Goal: Task Accomplishment & Management: Manage account settings

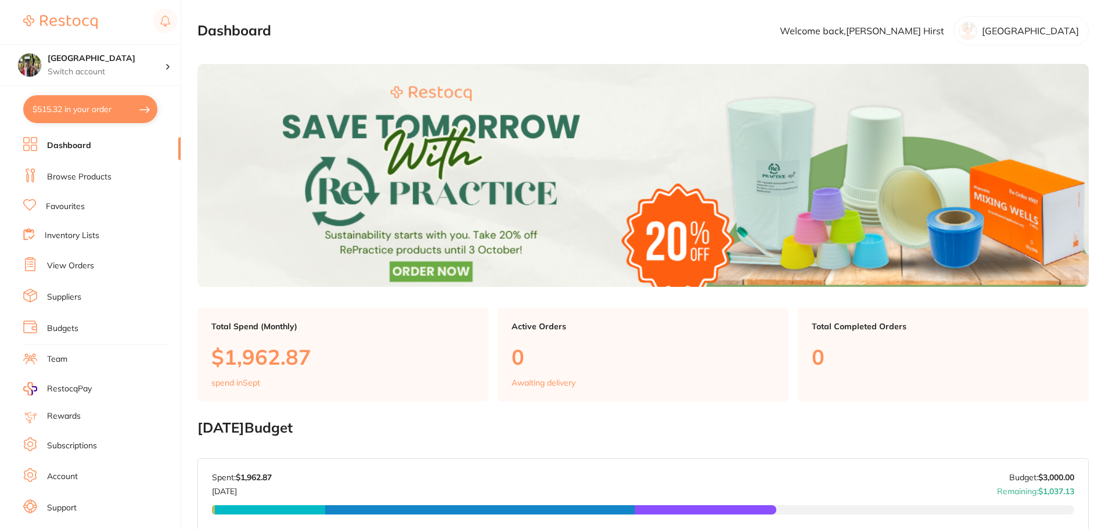
click at [99, 110] on button "$515.32 in your order" at bounding box center [90, 109] width 134 height 28
checkbox input "true"
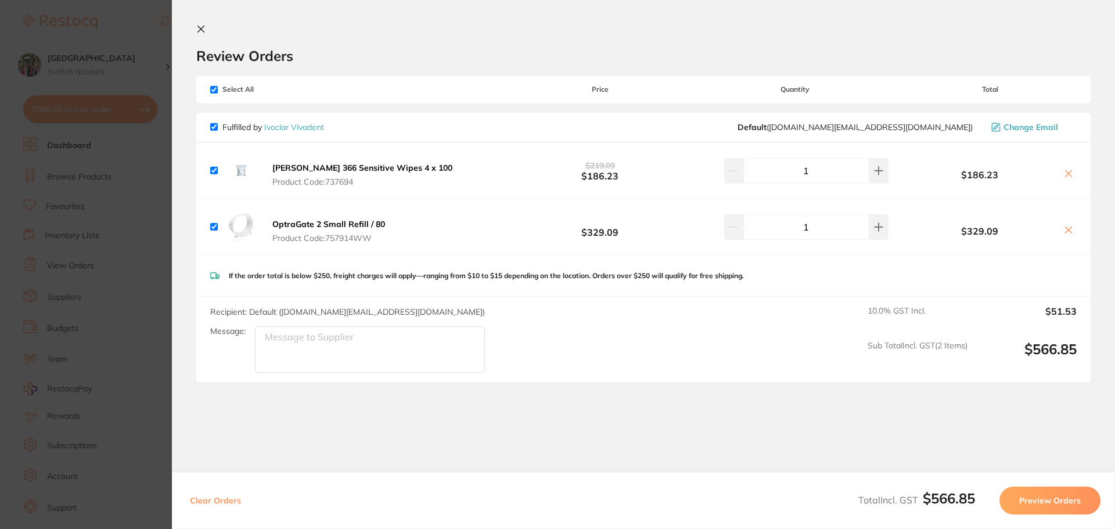
click at [203, 27] on icon at bounding box center [201, 29] width 6 height 6
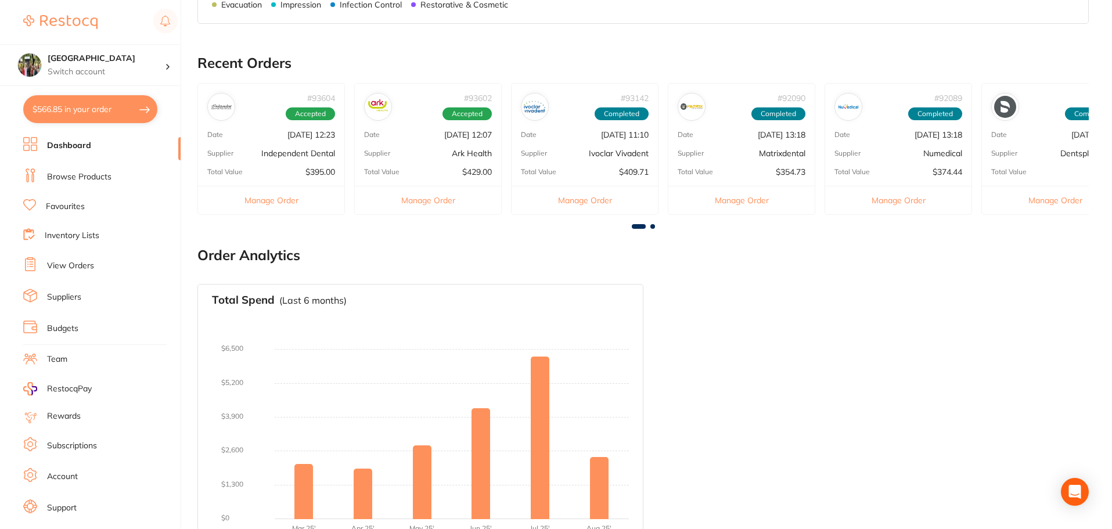
scroll to position [556, 0]
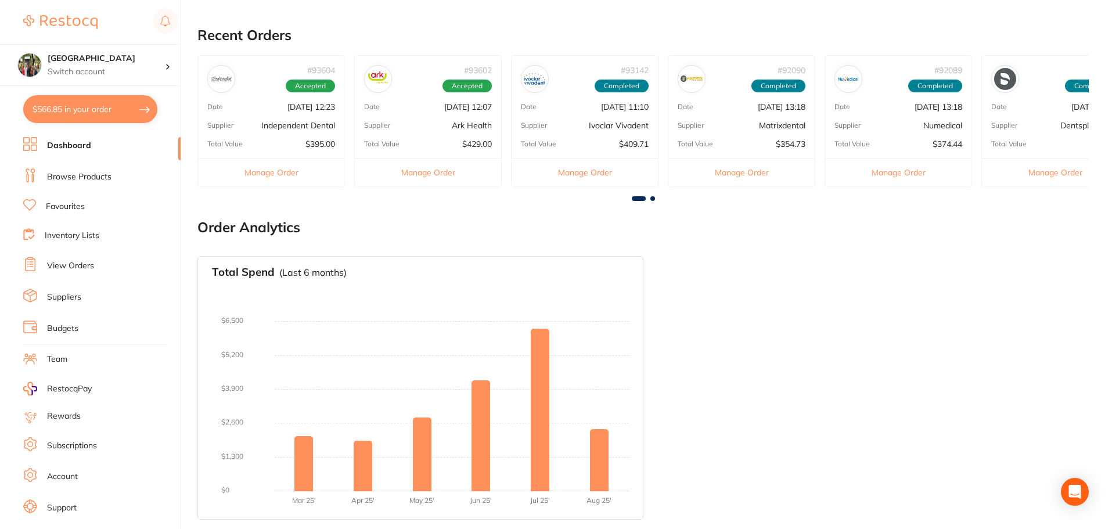
click at [102, 180] on link "Browse Products" at bounding box center [79, 177] width 64 height 12
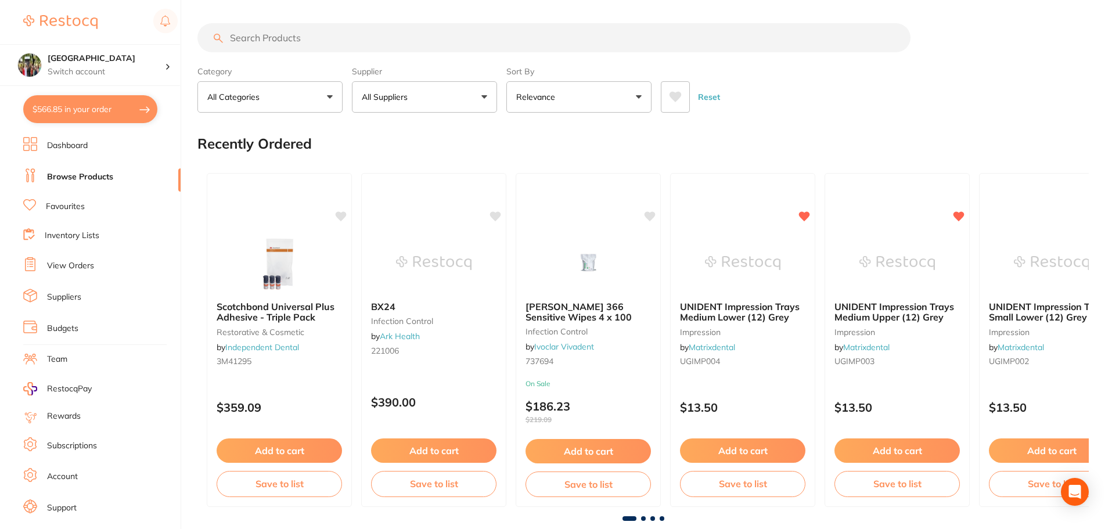
click at [91, 261] on link "View Orders" at bounding box center [70, 266] width 47 height 12
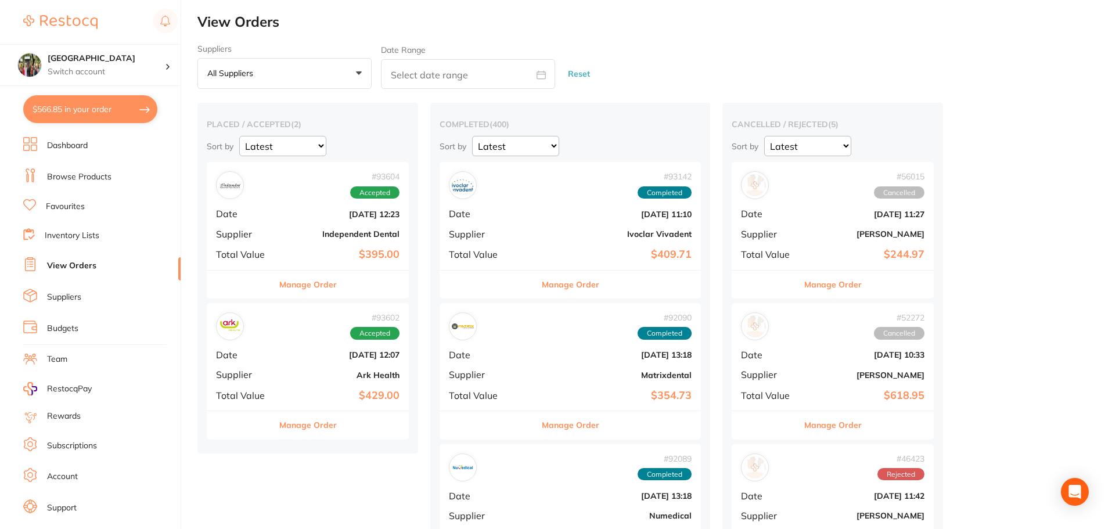
click at [321, 293] on button "Manage Order" at bounding box center [308, 285] width 58 height 28
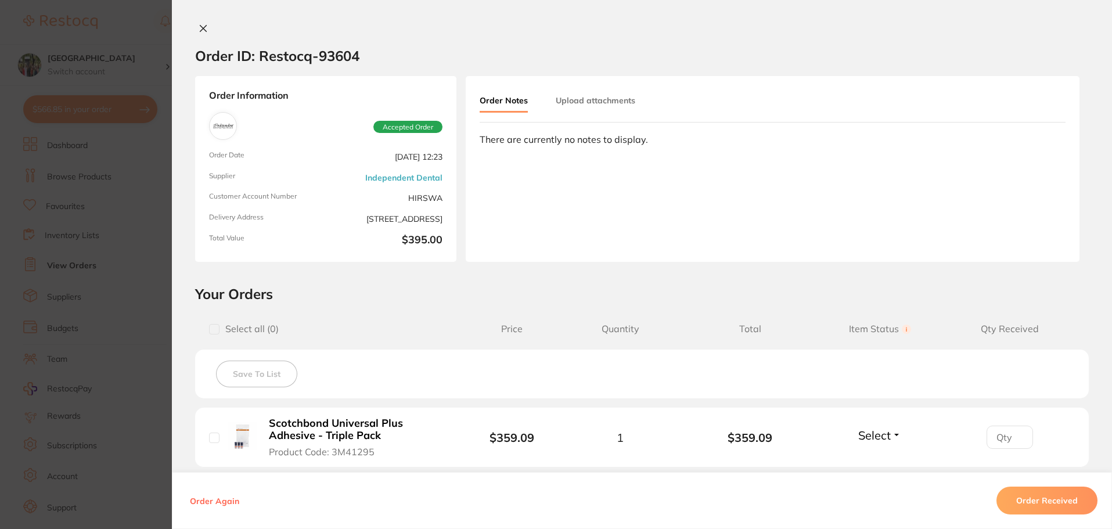
click at [199, 31] on icon at bounding box center [203, 28] width 9 height 9
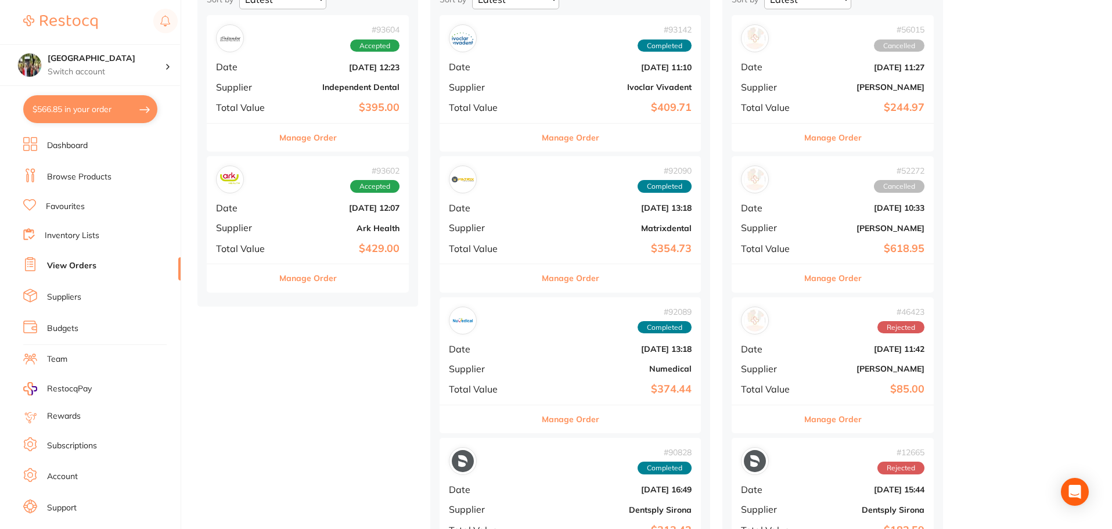
scroll to position [155, 0]
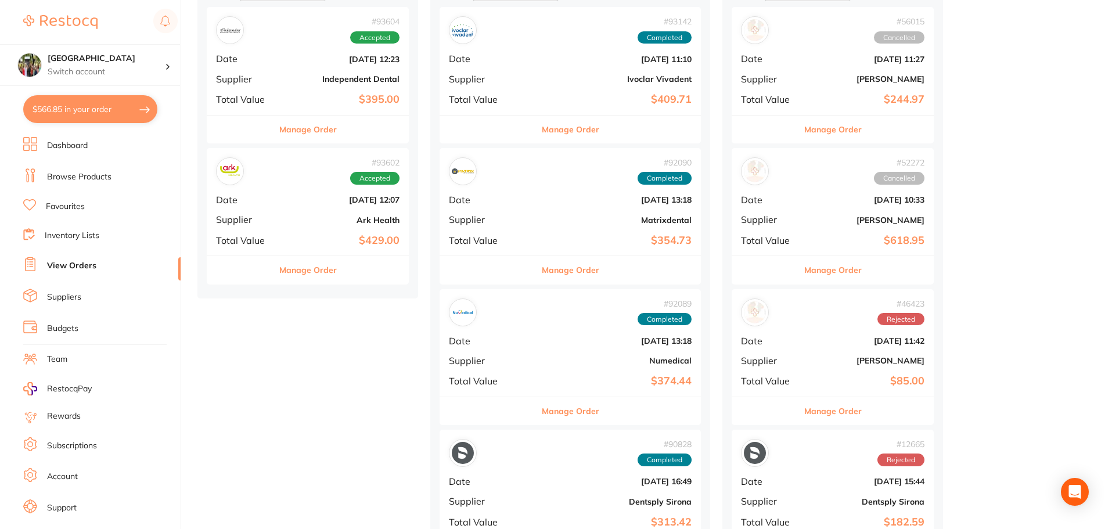
click at [320, 268] on button "Manage Order" at bounding box center [308, 270] width 58 height 28
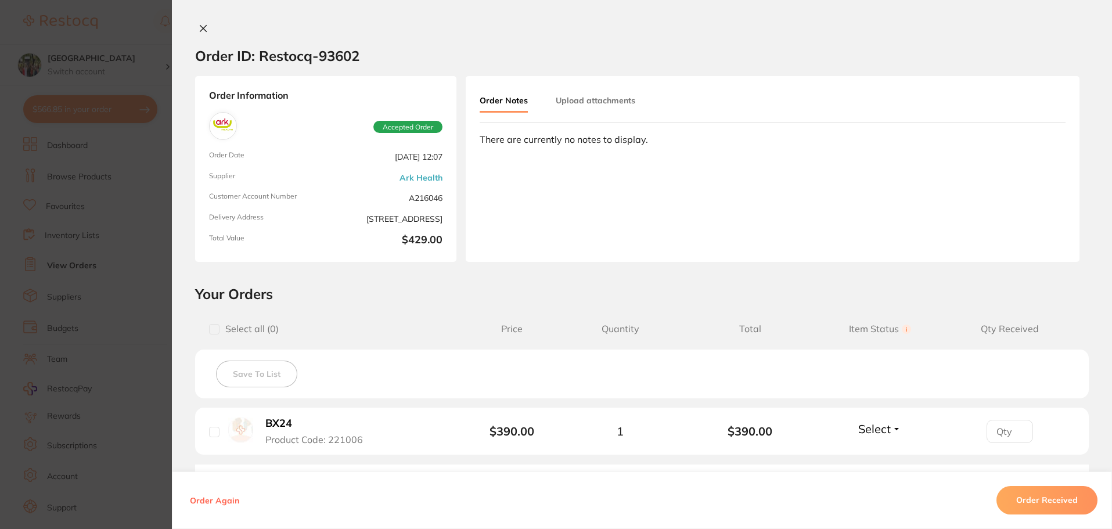
click at [199, 31] on icon at bounding box center [203, 28] width 9 height 9
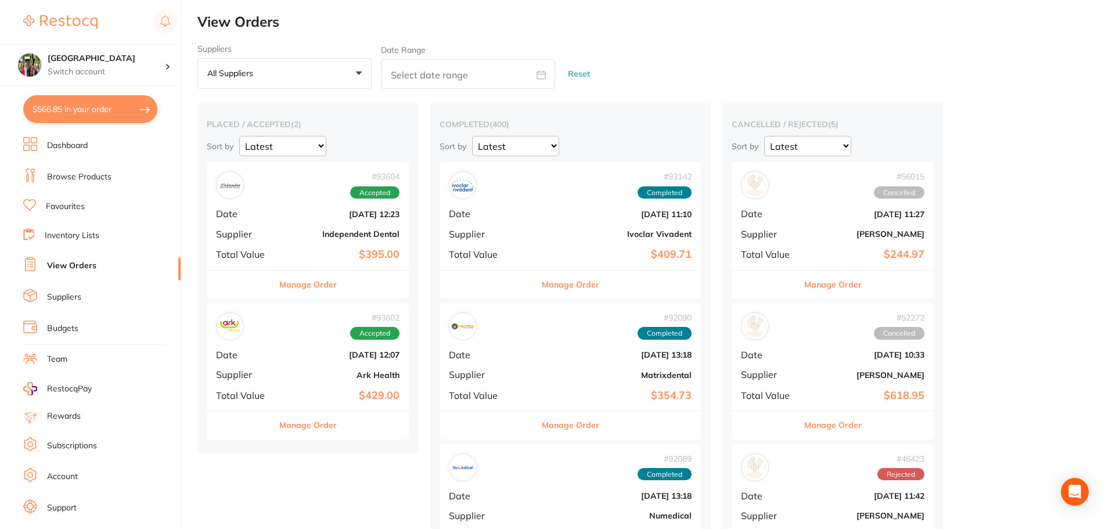
click at [326, 424] on button "Manage Order" at bounding box center [308, 425] width 58 height 28
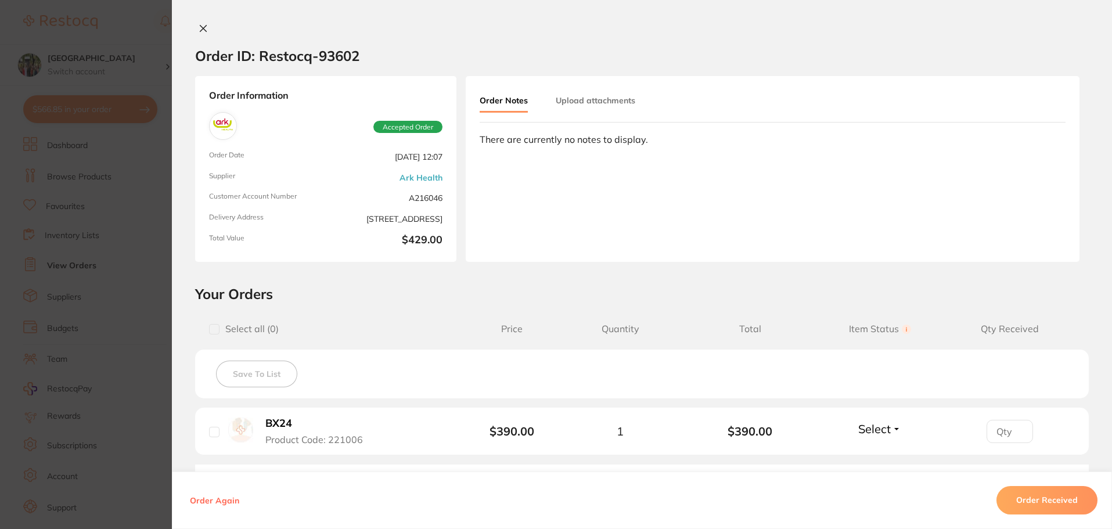
click at [199, 23] on div "Order ID: Restocq- 93602 Order Information Accepted Order Order Date [DATE] 12:…" at bounding box center [642, 264] width 940 height 529
click at [199, 29] on icon at bounding box center [203, 28] width 9 height 9
